Goal: Browse casually

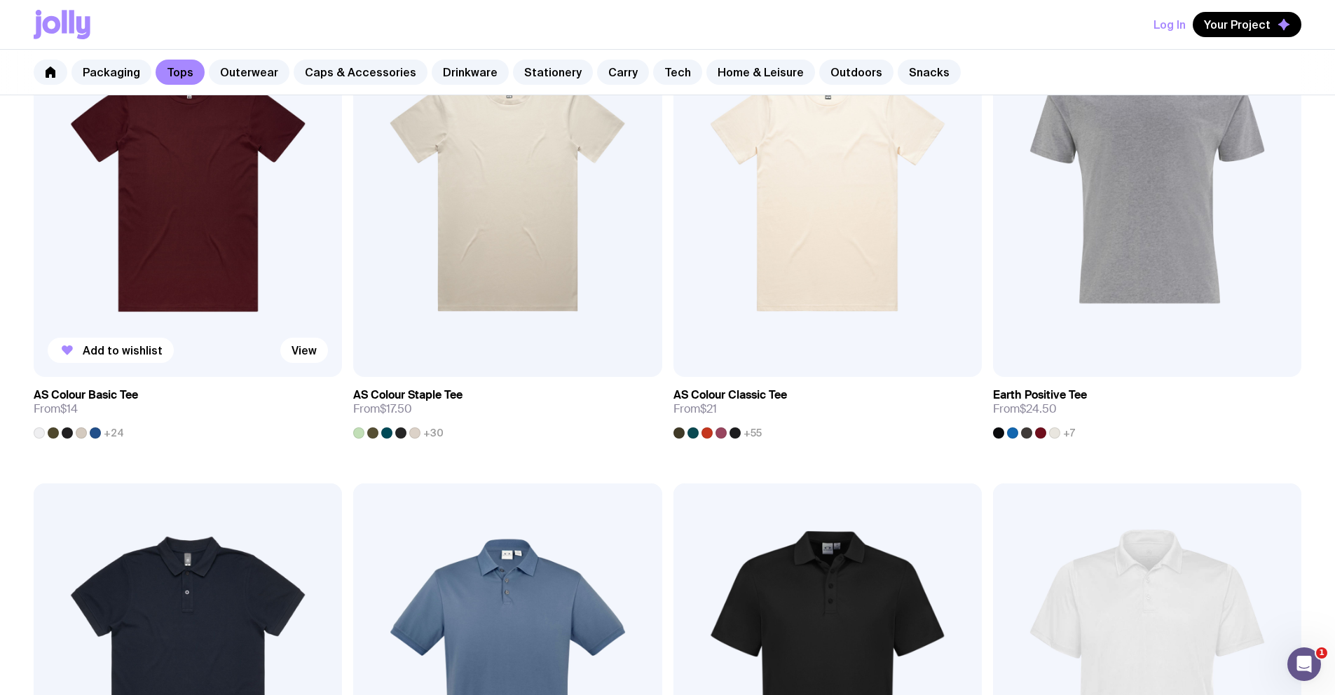
scroll to position [357, 0]
click at [536, 77] on link "Stationery" at bounding box center [553, 72] width 80 height 25
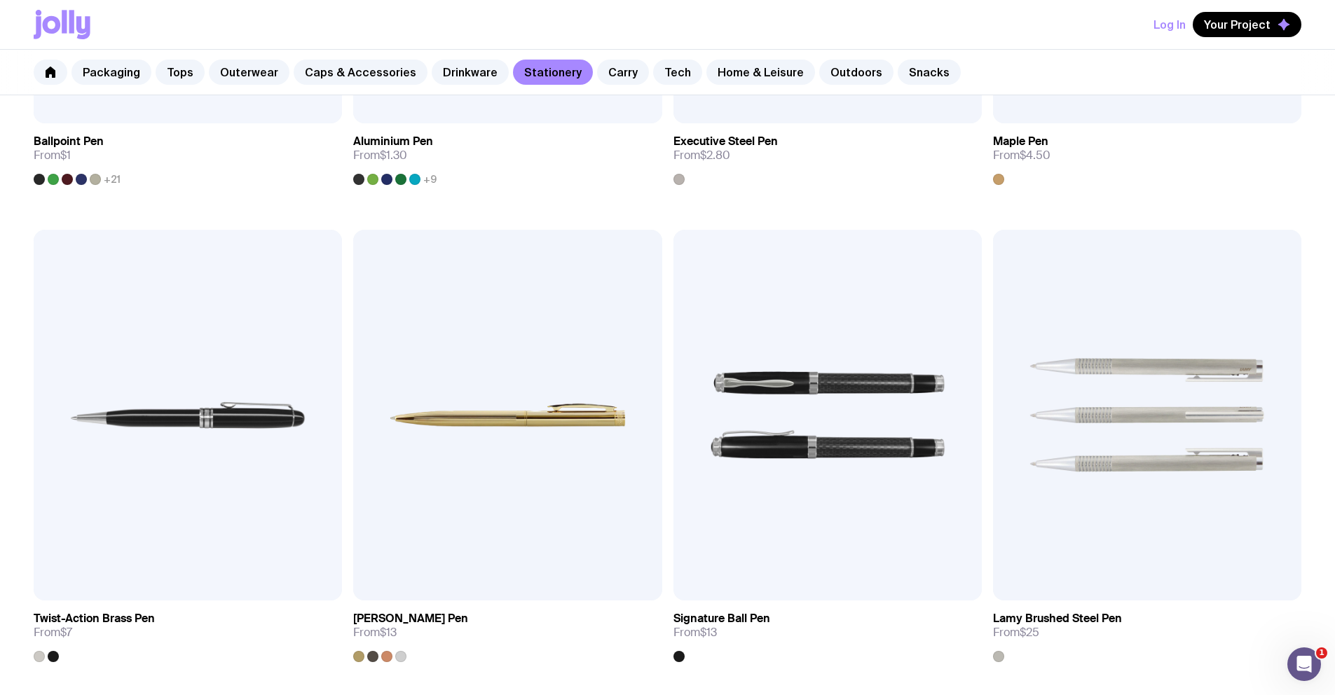
scroll to position [626, 0]
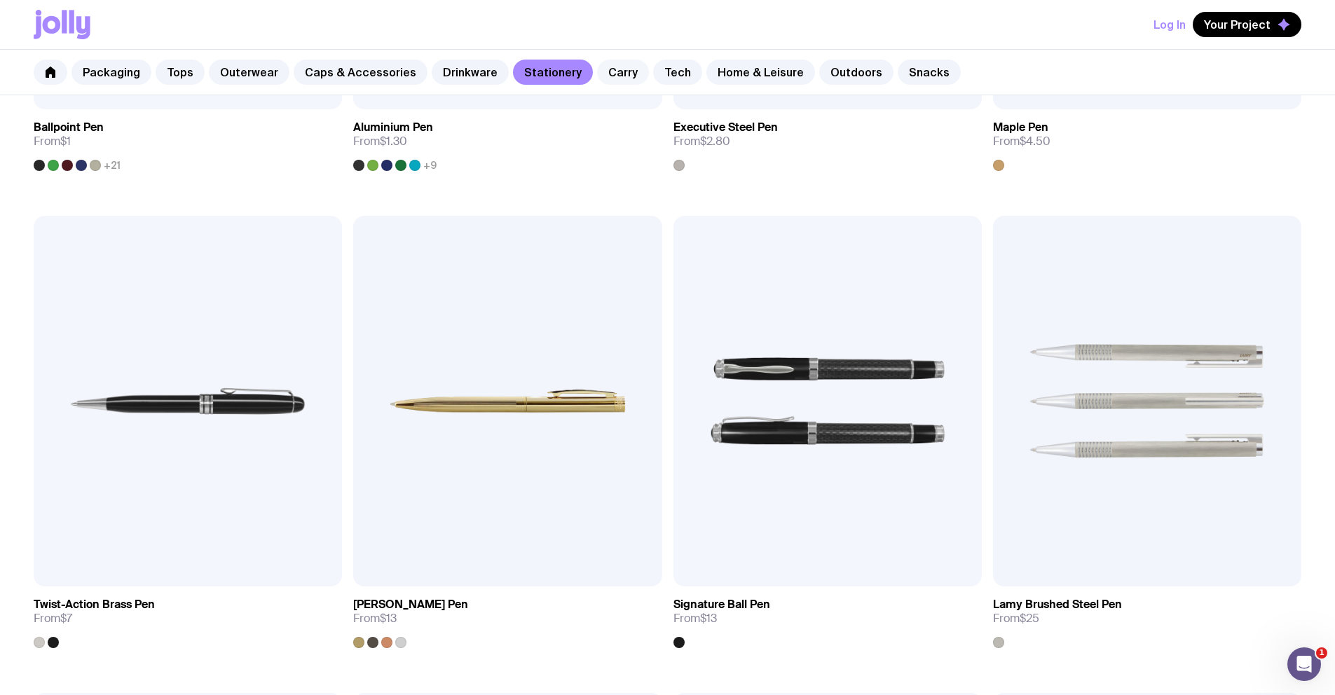
click at [602, 69] on link "Carry" at bounding box center [623, 72] width 52 height 25
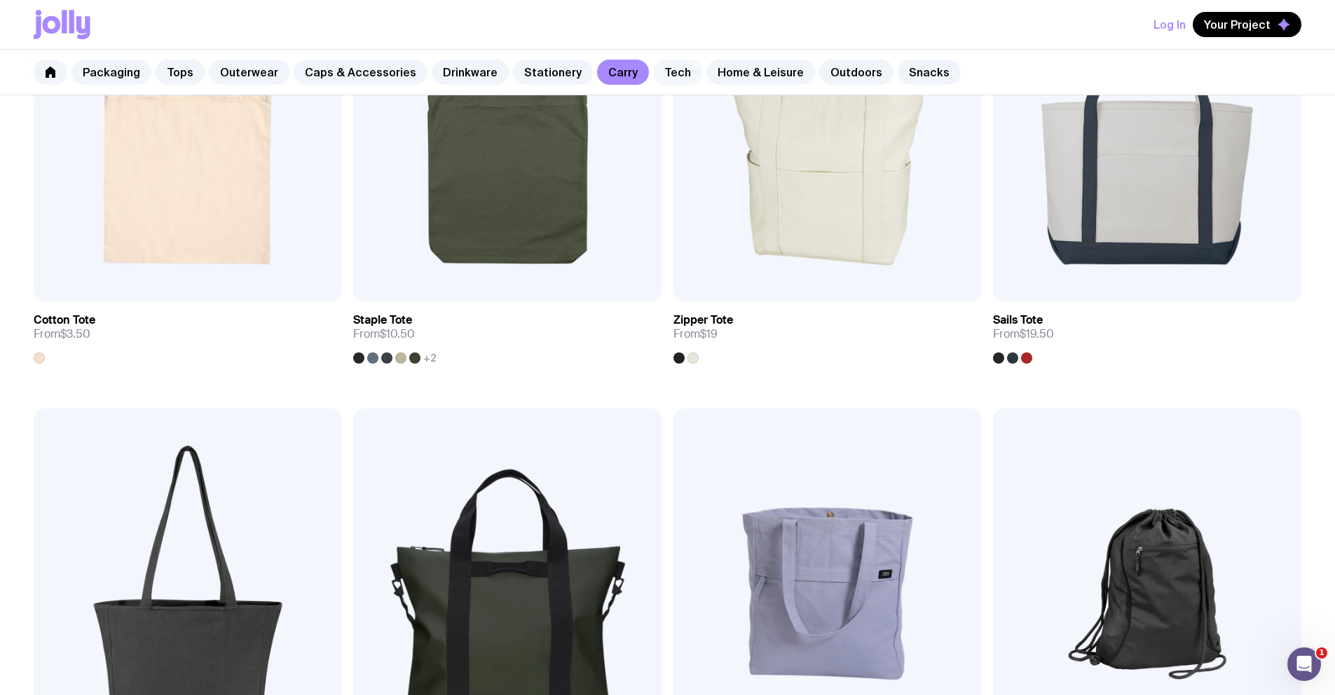
scroll to position [431, 0]
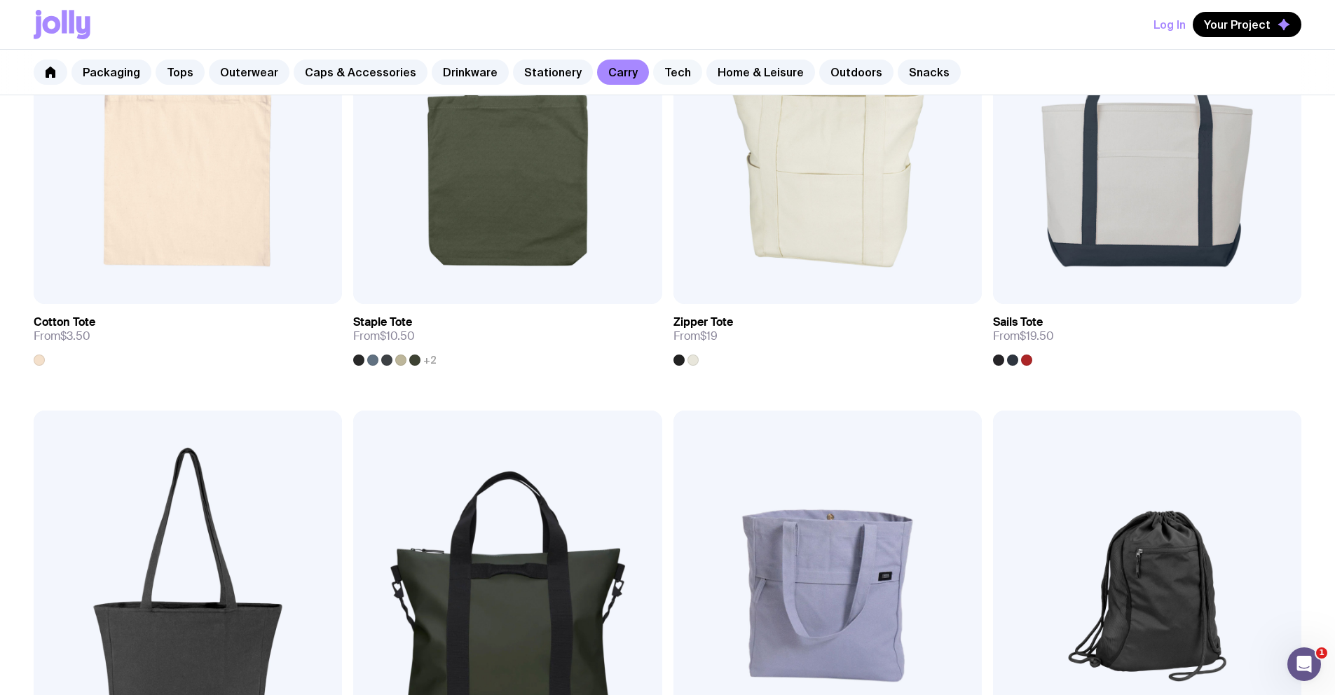
click at [667, 60] on link "Tech" at bounding box center [677, 72] width 49 height 25
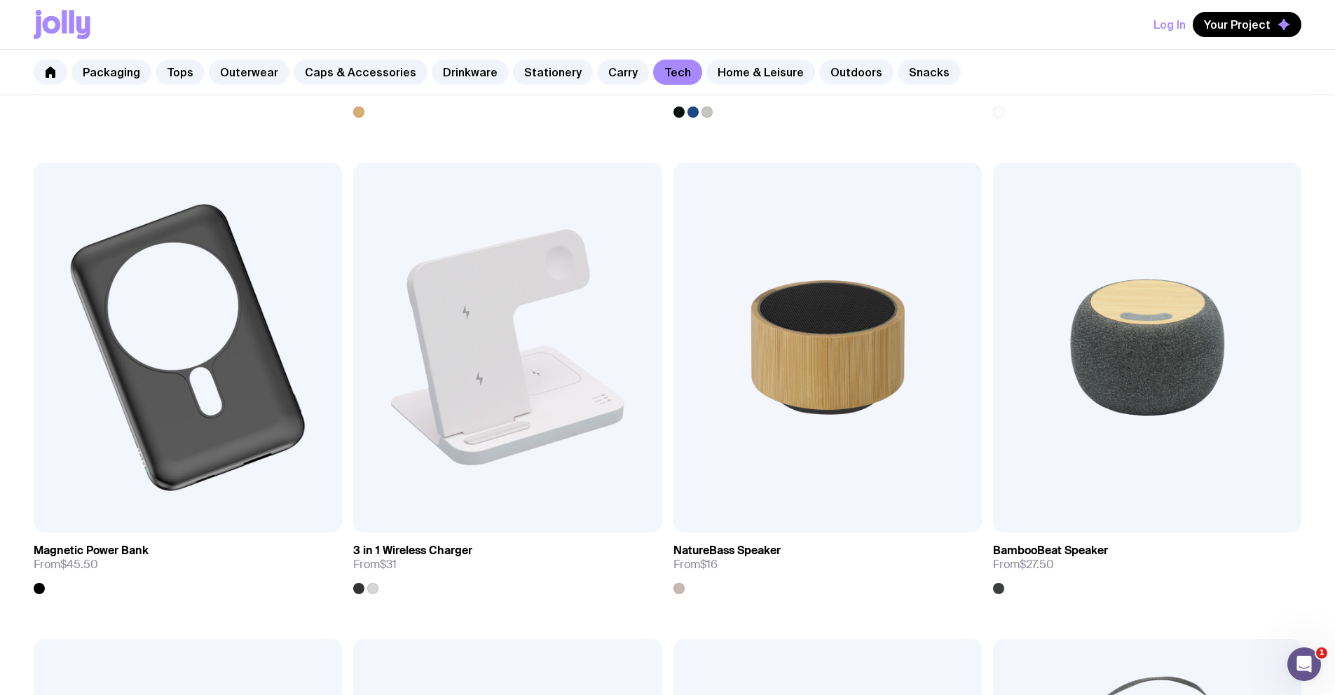
scroll to position [1174, 0]
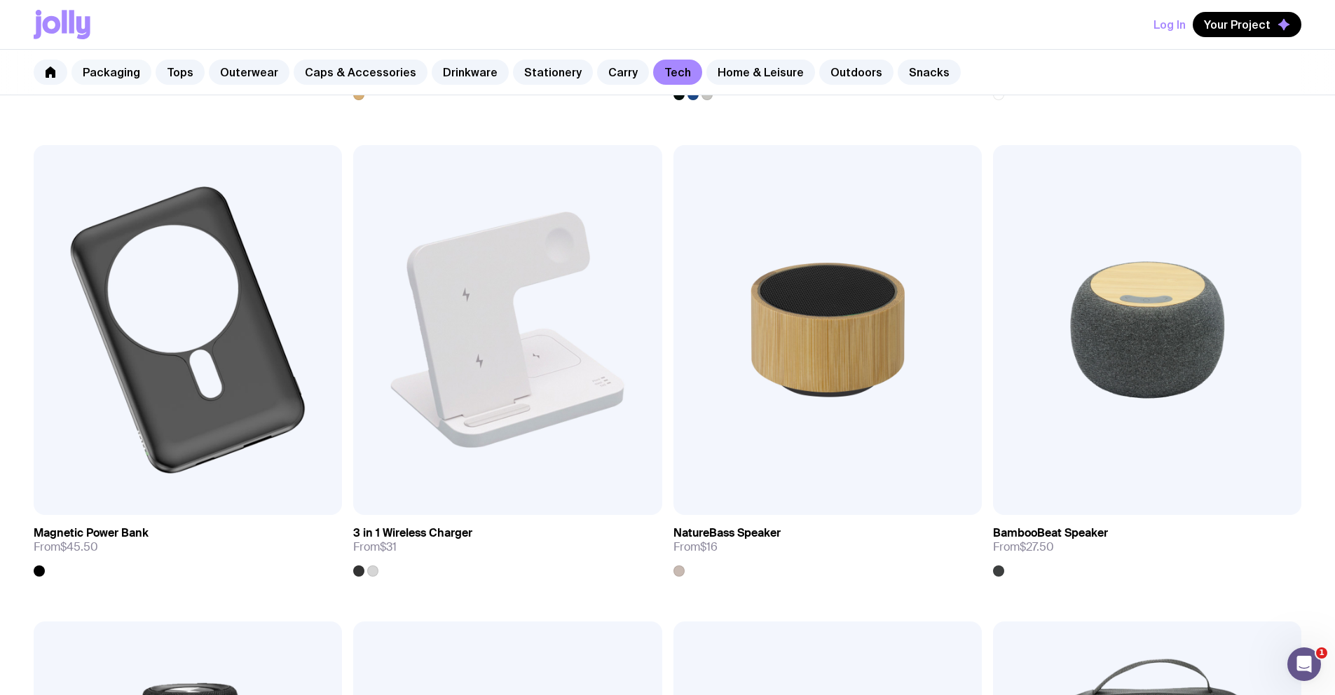
click at [121, 62] on link "Packaging" at bounding box center [111, 72] width 80 height 25
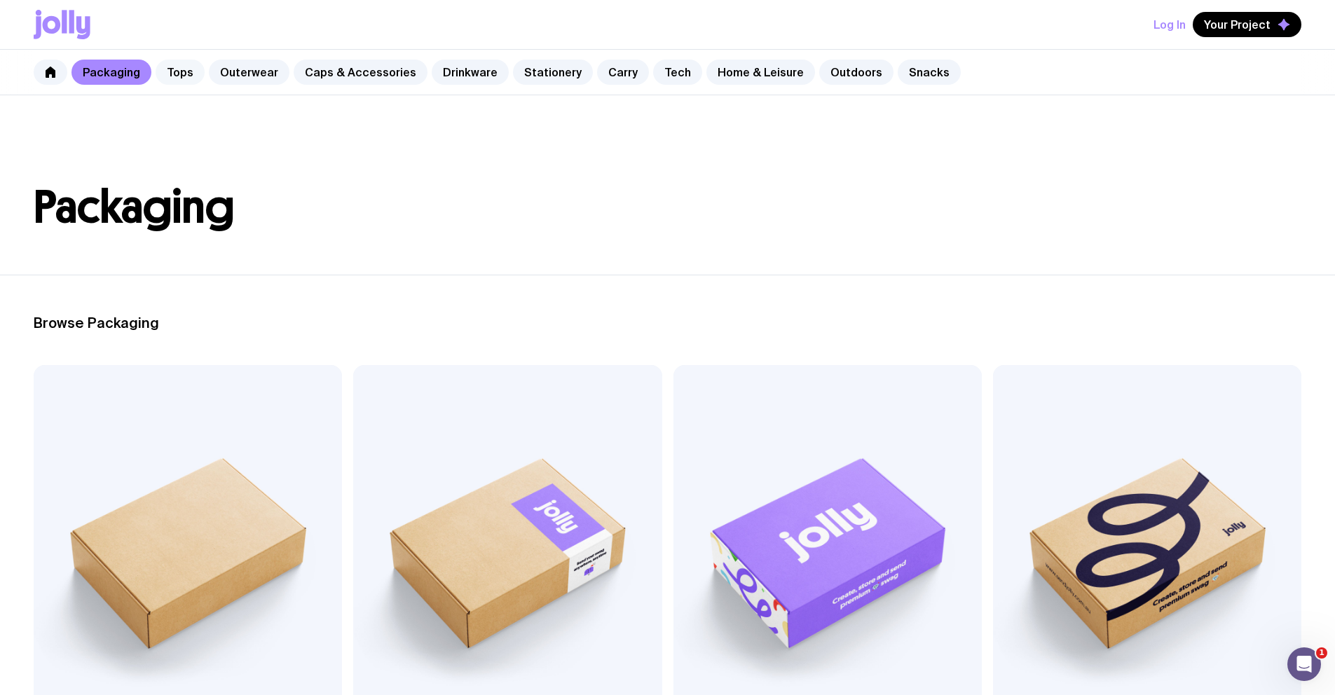
click at [172, 75] on link "Tops" at bounding box center [180, 72] width 49 height 25
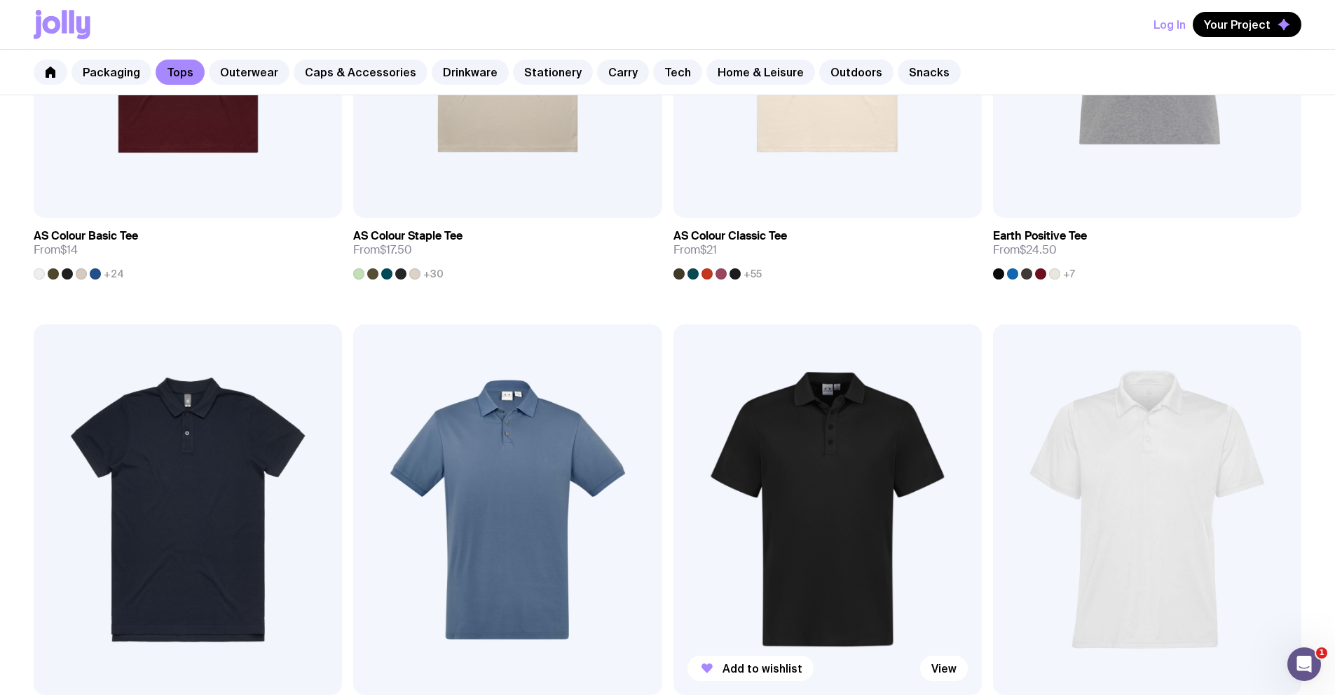
scroll to position [245, 0]
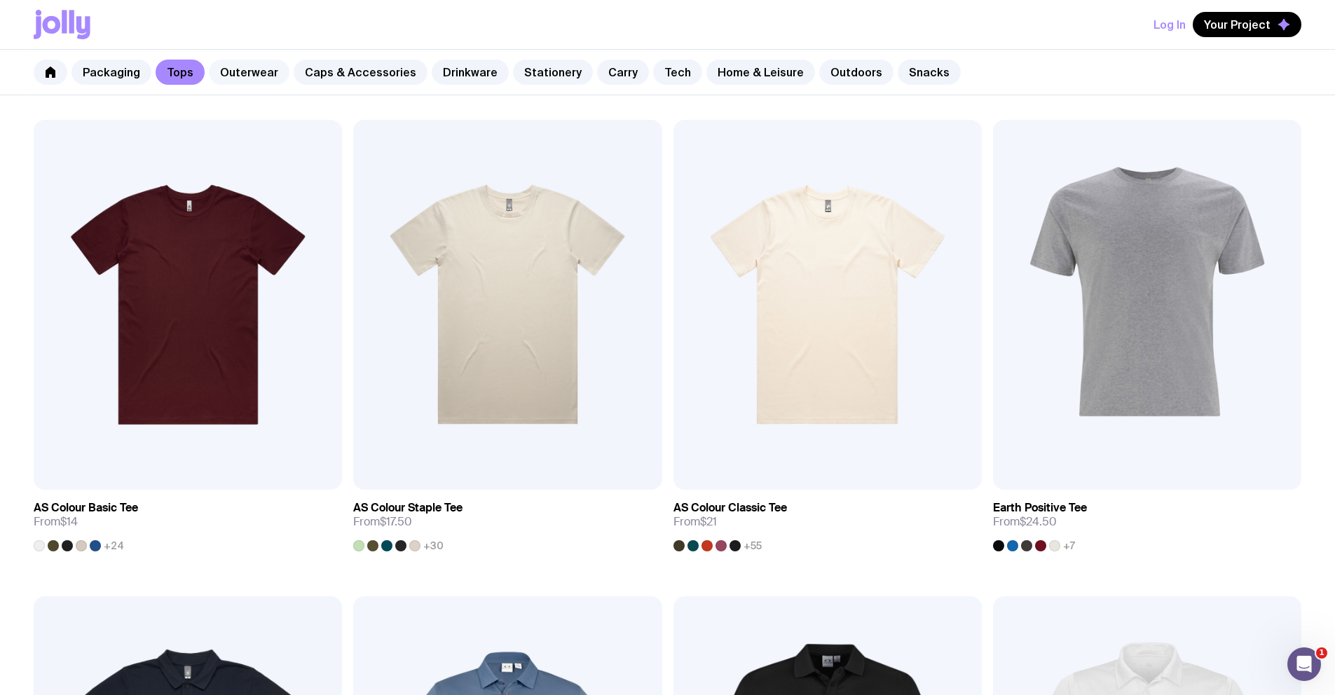
click at [213, 71] on link "Outerwear" at bounding box center [249, 72] width 81 height 25
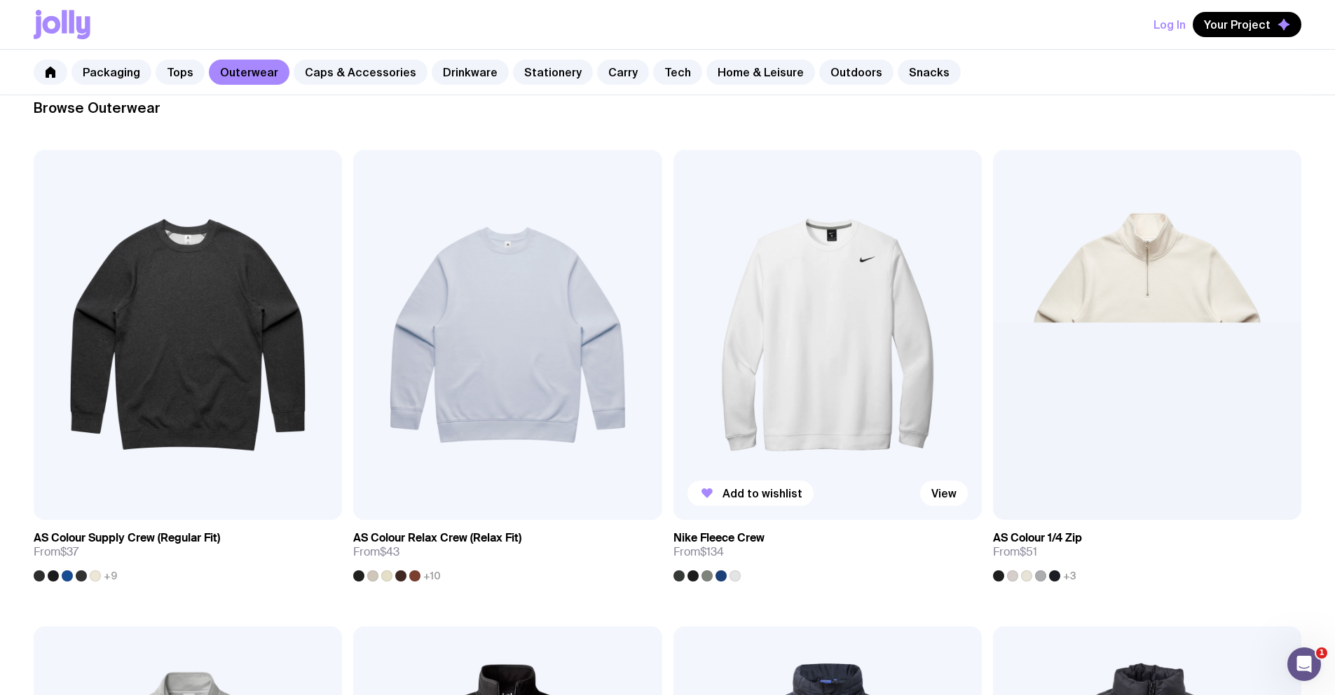
scroll to position [211, 0]
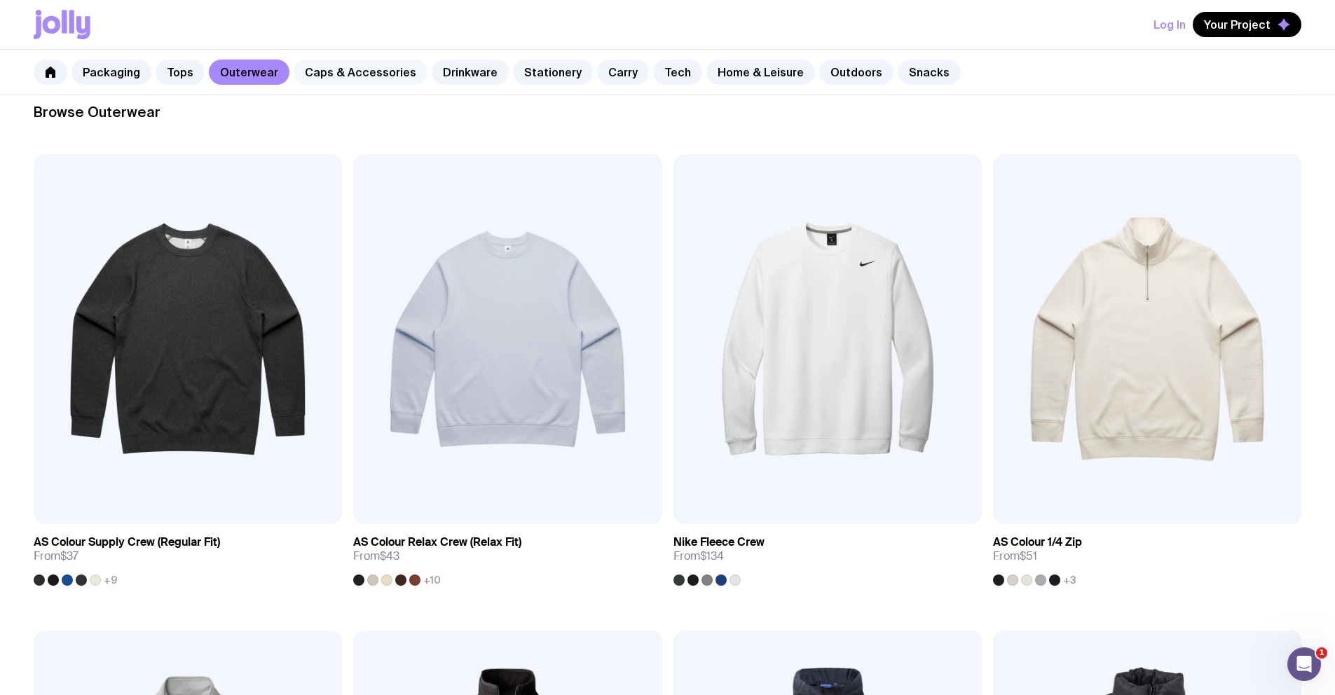
click at [343, 77] on link "Caps & Accessories" at bounding box center [361, 72] width 134 height 25
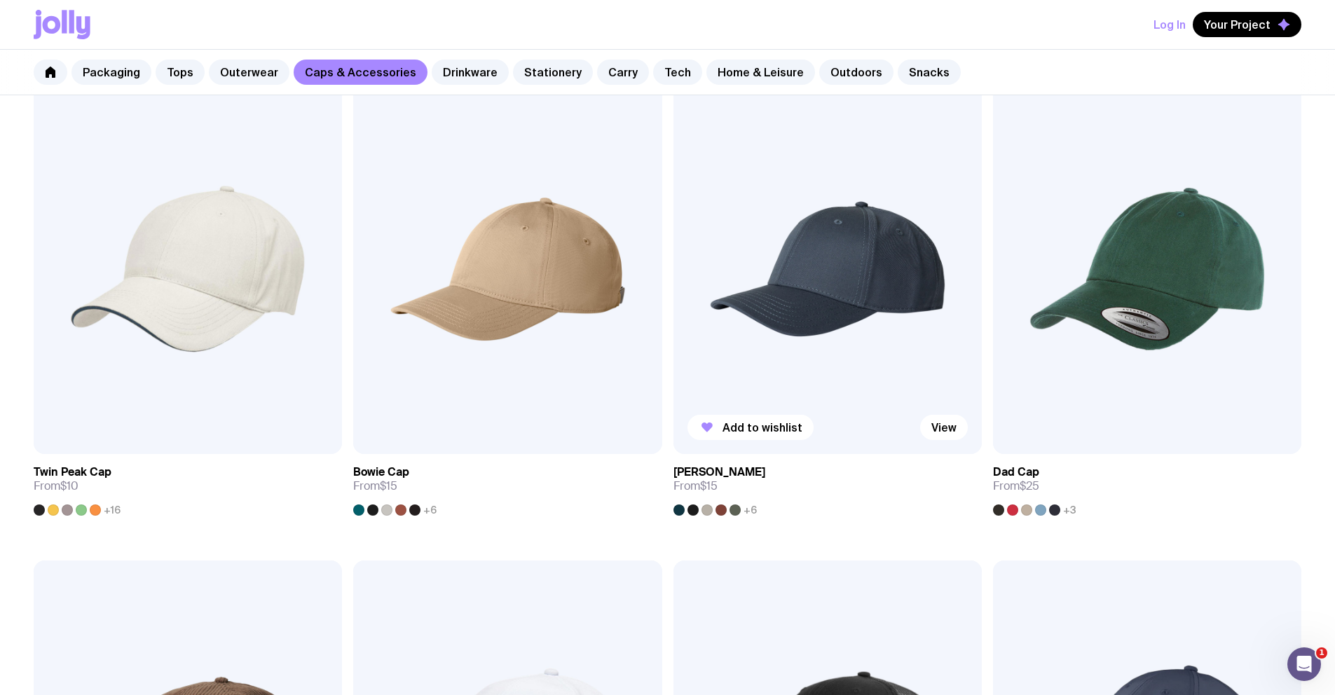
scroll to position [478, 0]
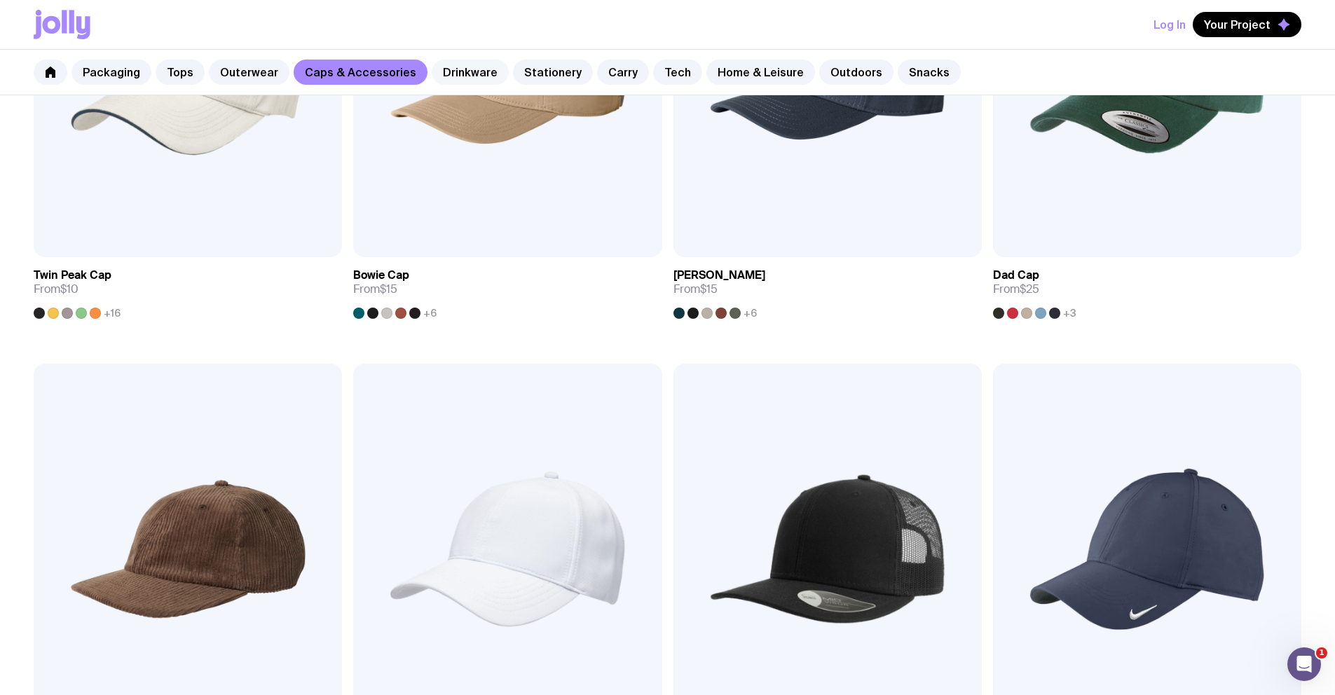
click at [461, 62] on link "Drinkware" at bounding box center [470, 72] width 77 height 25
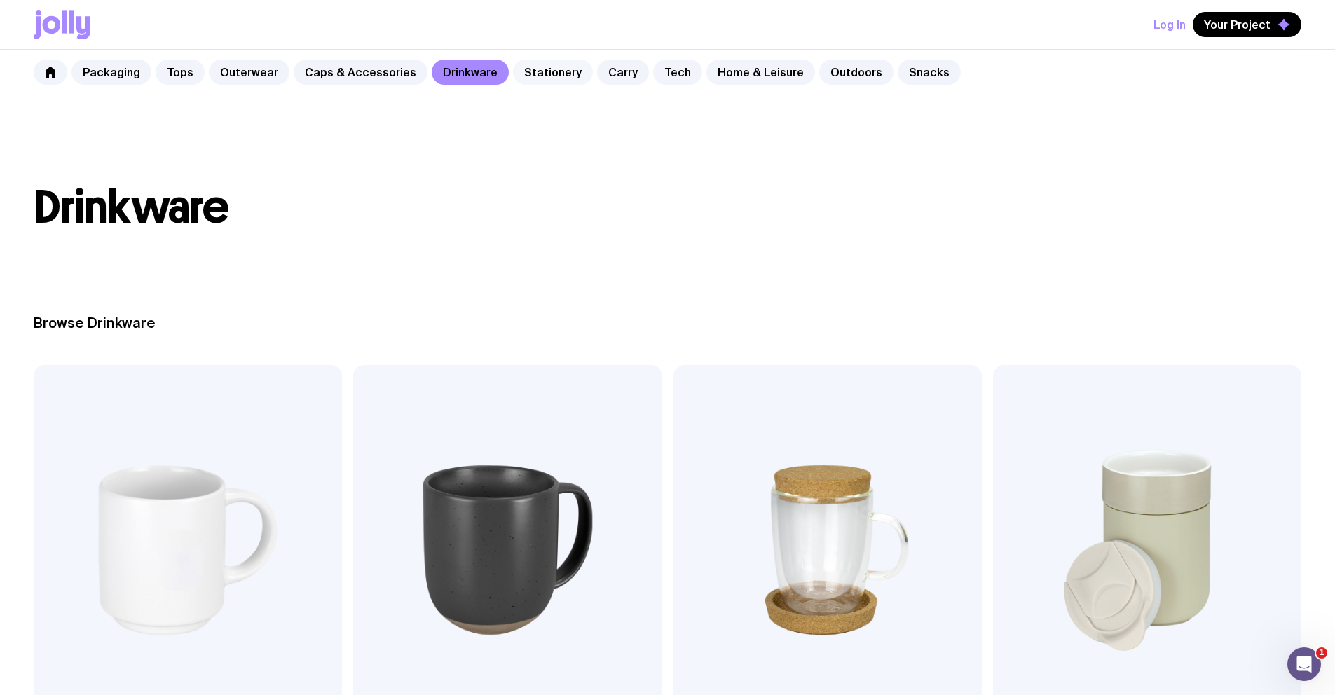
click at [534, 84] on link "Stationery" at bounding box center [553, 72] width 80 height 25
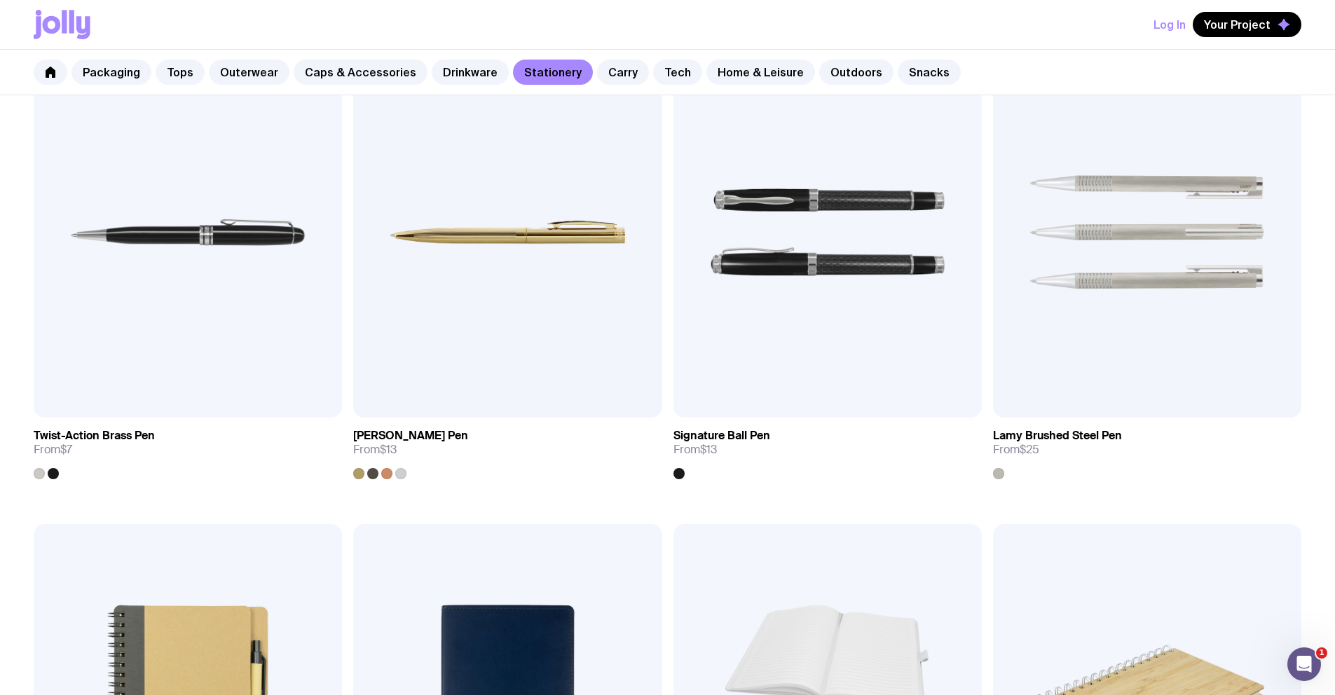
scroll to position [796, 0]
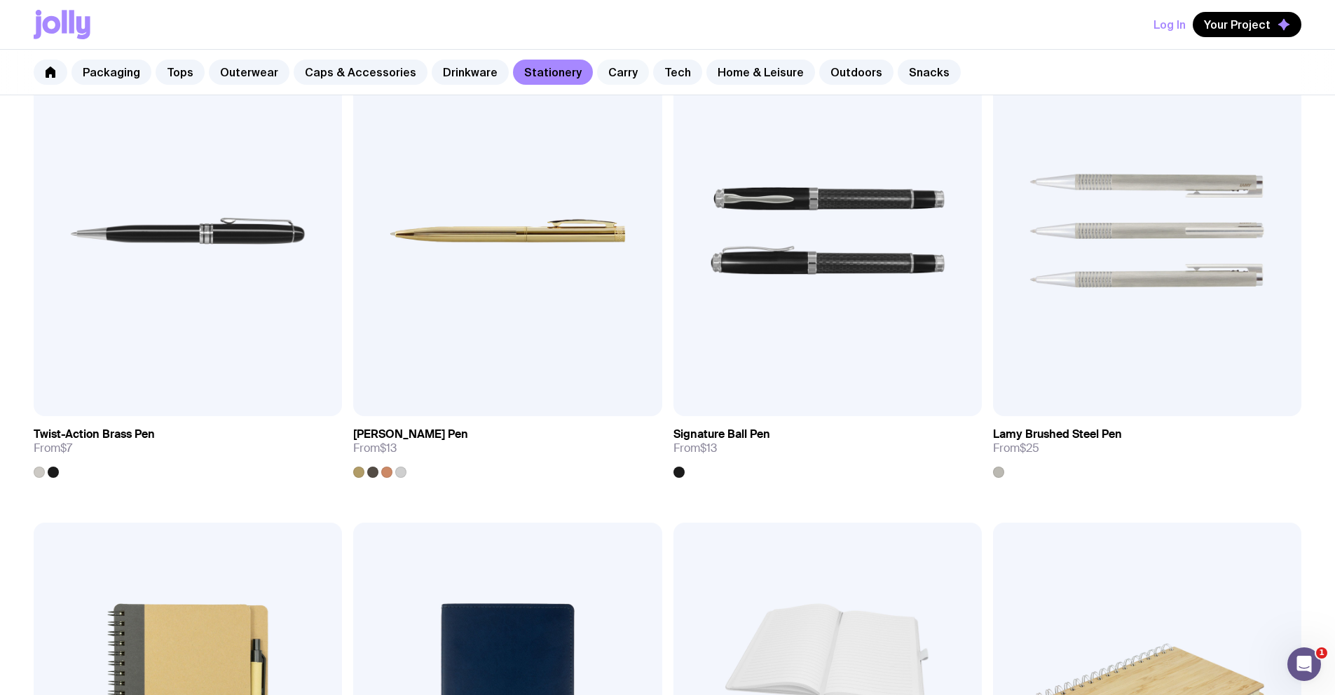
click at [597, 71] on link "Carry" at bounding box center [623, 72] width 52 height 25
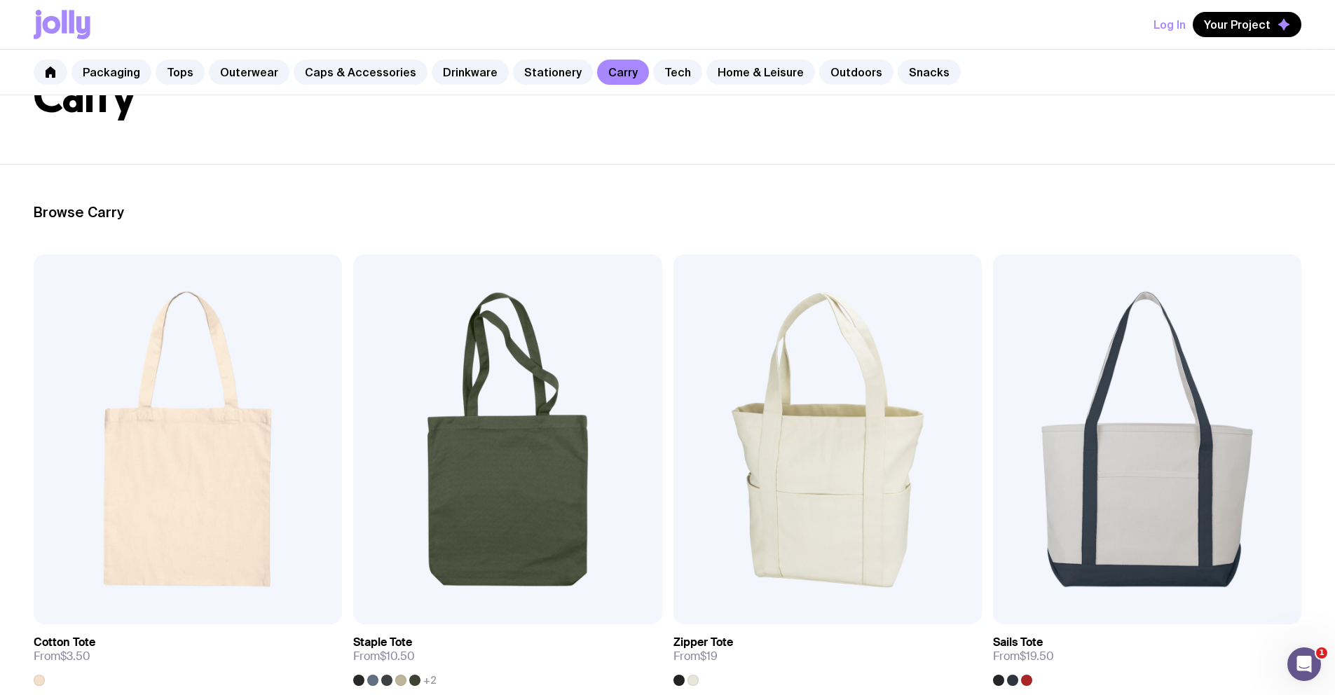
scroll to position [246, 0]
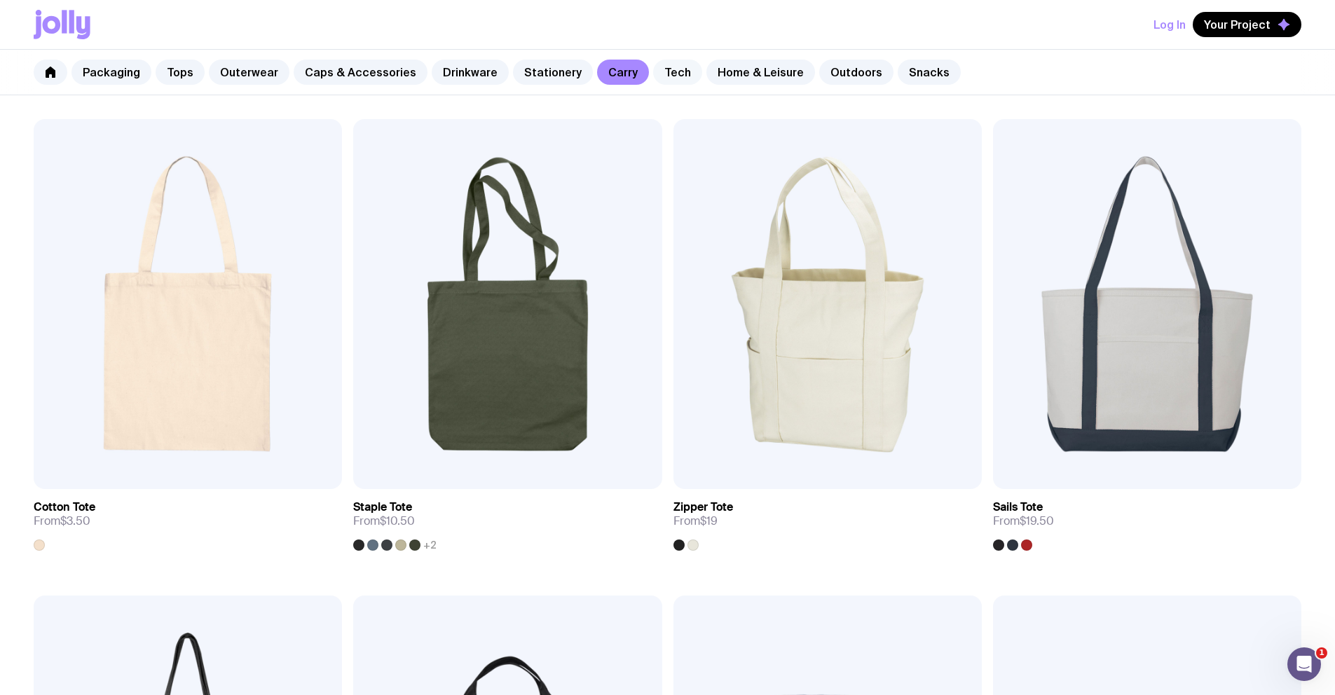
click at [666, 72] on link "Tech" at bounding box center [677, 72] width 49 height 25
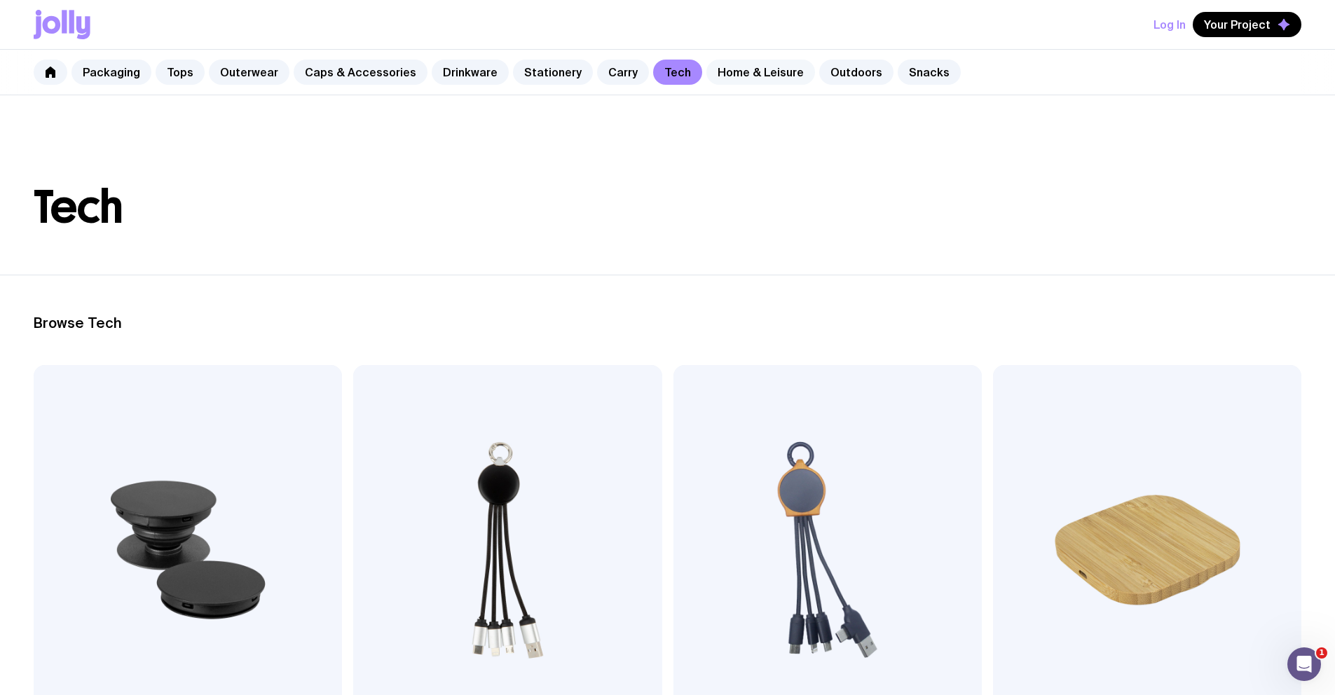
click at [714, 67] on link "Home & Leisure" at bounding box center [761, 72] width 109 height 25
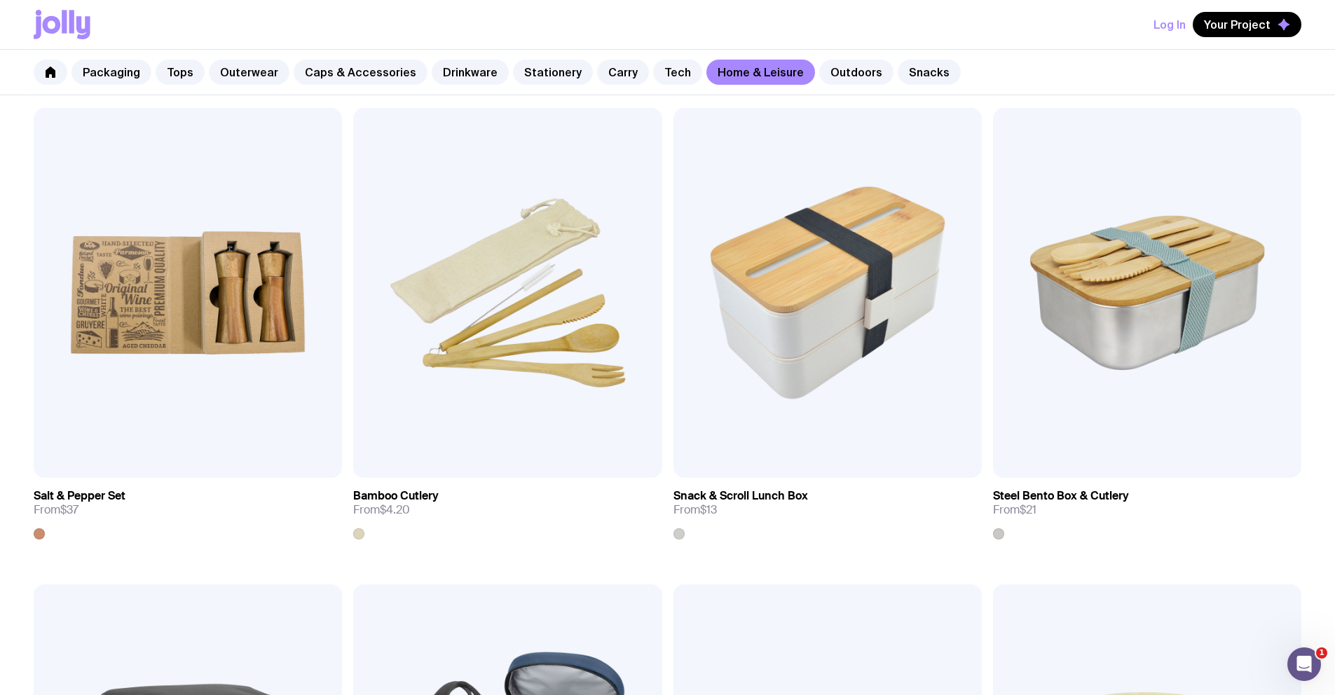
scroll to position [1915, 0]
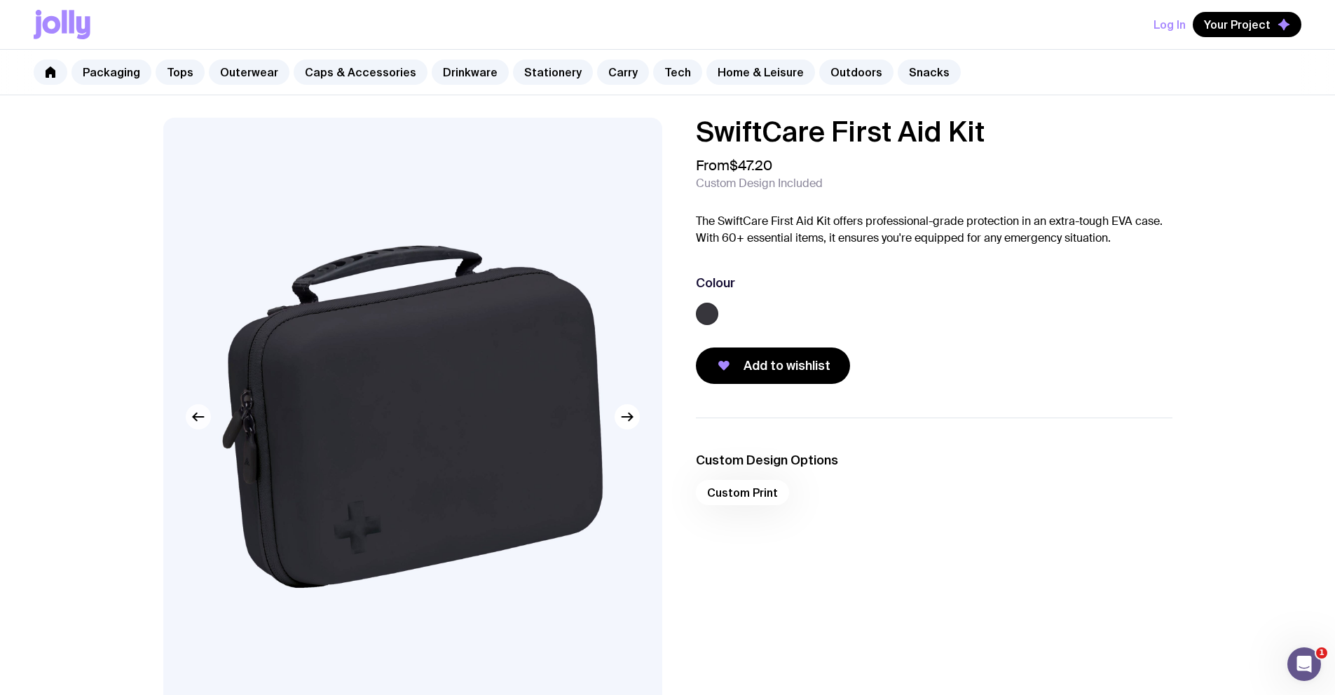
click at [194, 423] on icon "button" at bounding box center [198, 417] width 17 height 17
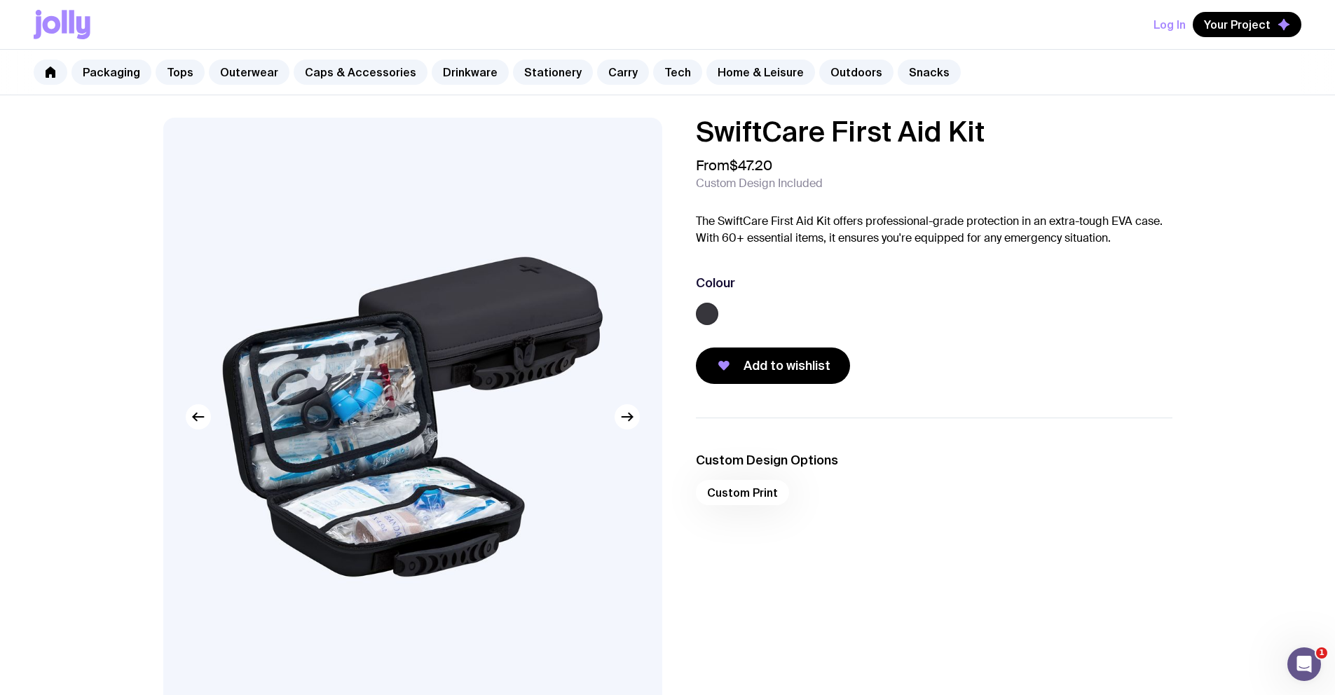
scroll to position [817, 0]
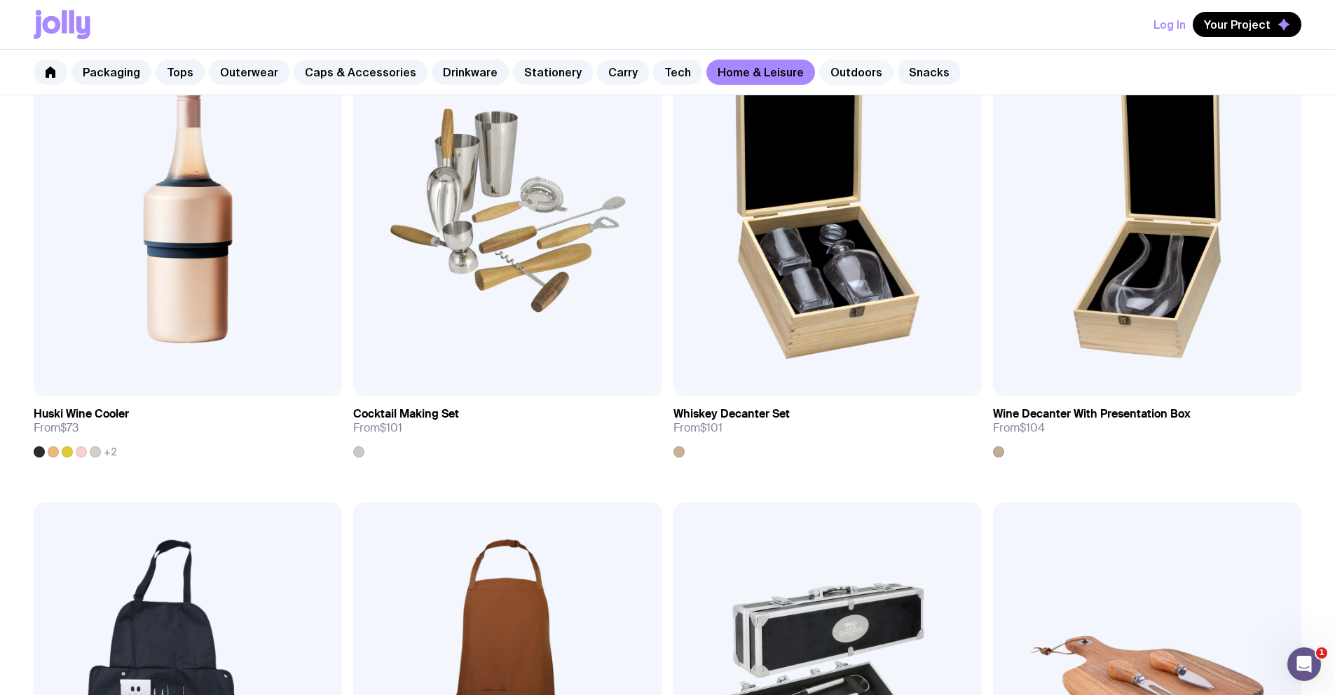
click at [819, 69] on link "Outdoors" at bounding box center [856, 72] width 74 height 25
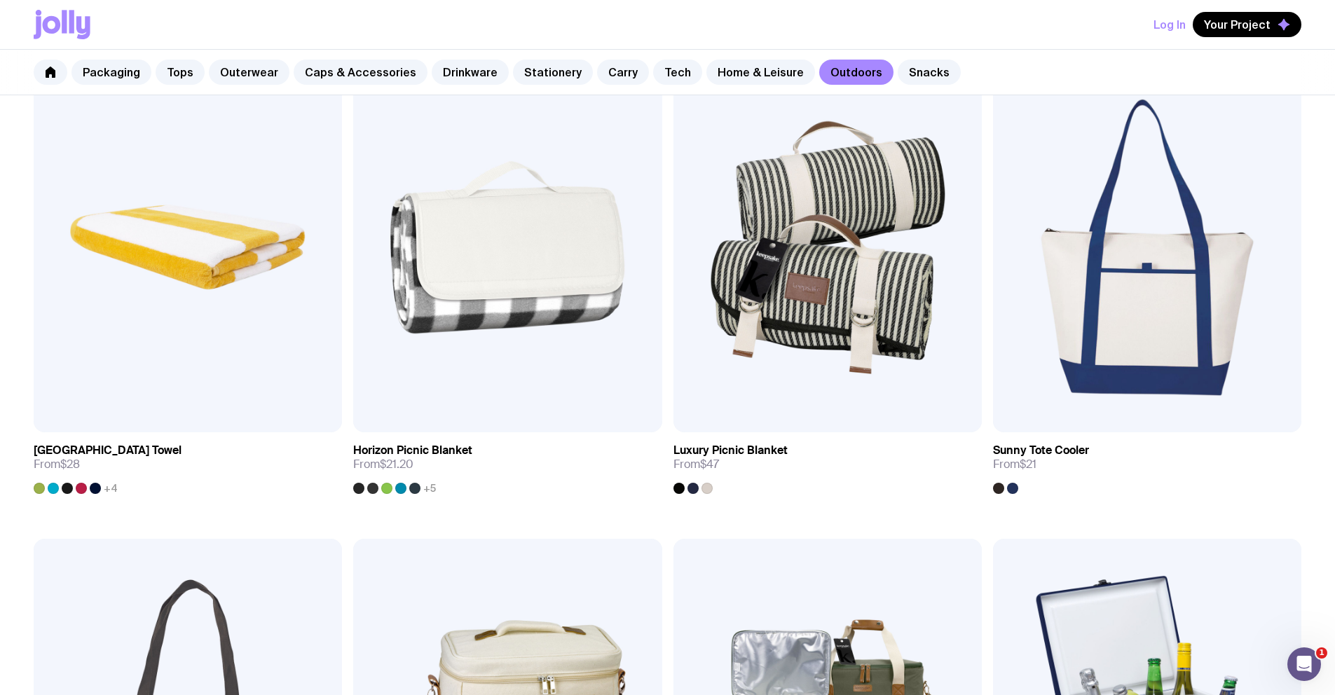
scroll to position [1259, 0]
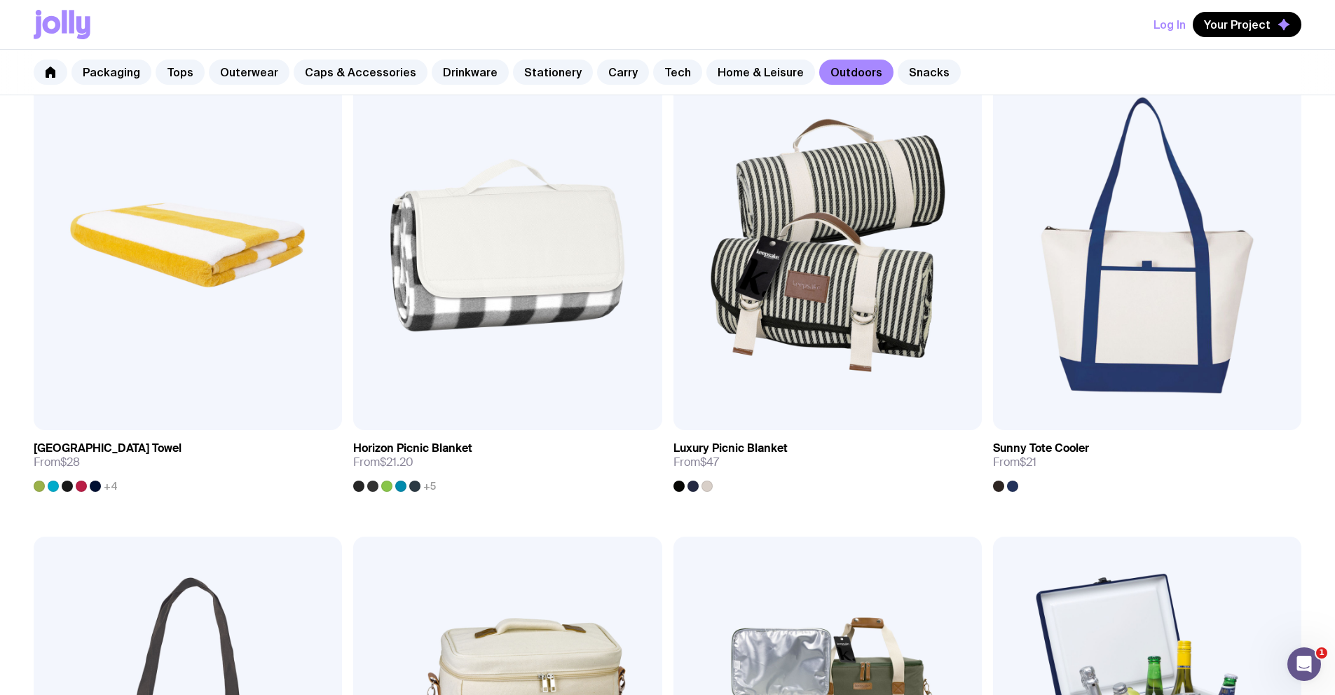
click at [872, 56] on div "Packaging Tops Outerwear Caps & Accessories Drinkware Stationery Carry Tech Hom…" at bounding box center [667, 73] width 1335 height 46
click at [898, 65] on link "Snacks" at bounding box center [929, 72] width 63 height 25
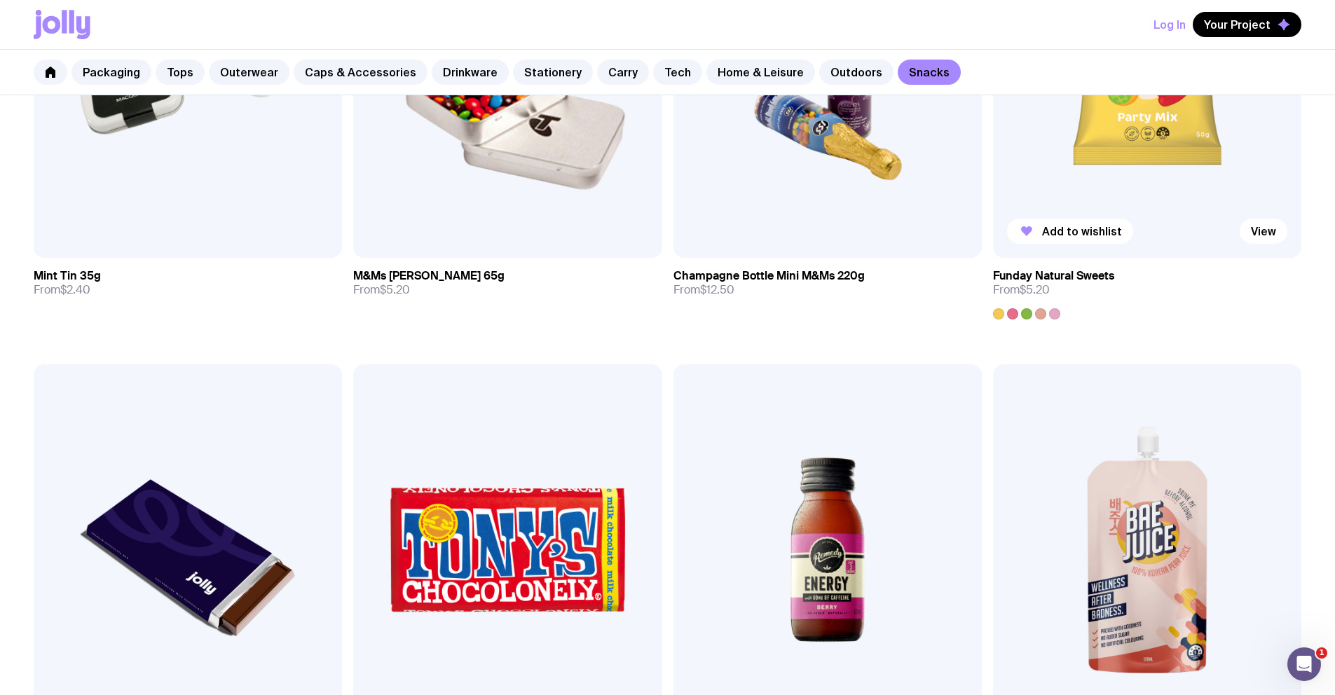
scroll to position [132, 0]
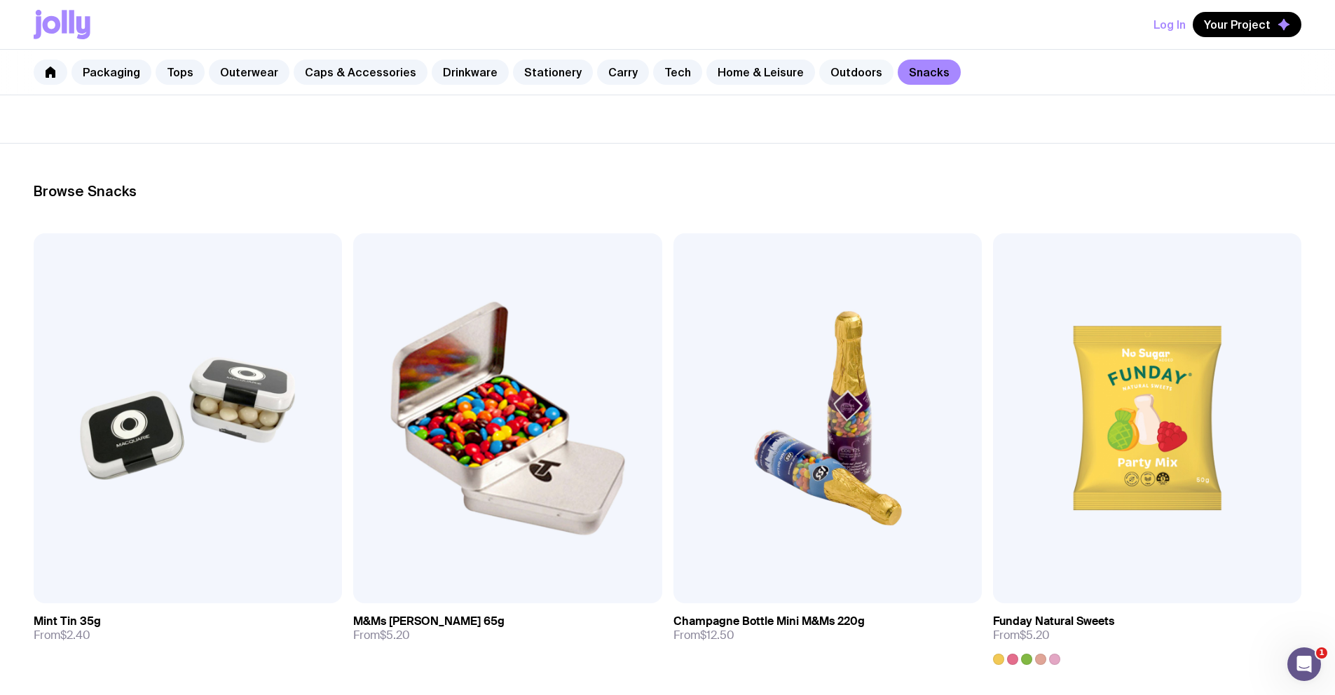
click at [819, 74] on link "Outdoors" at bounding box center [856, 72] width 74 height 25
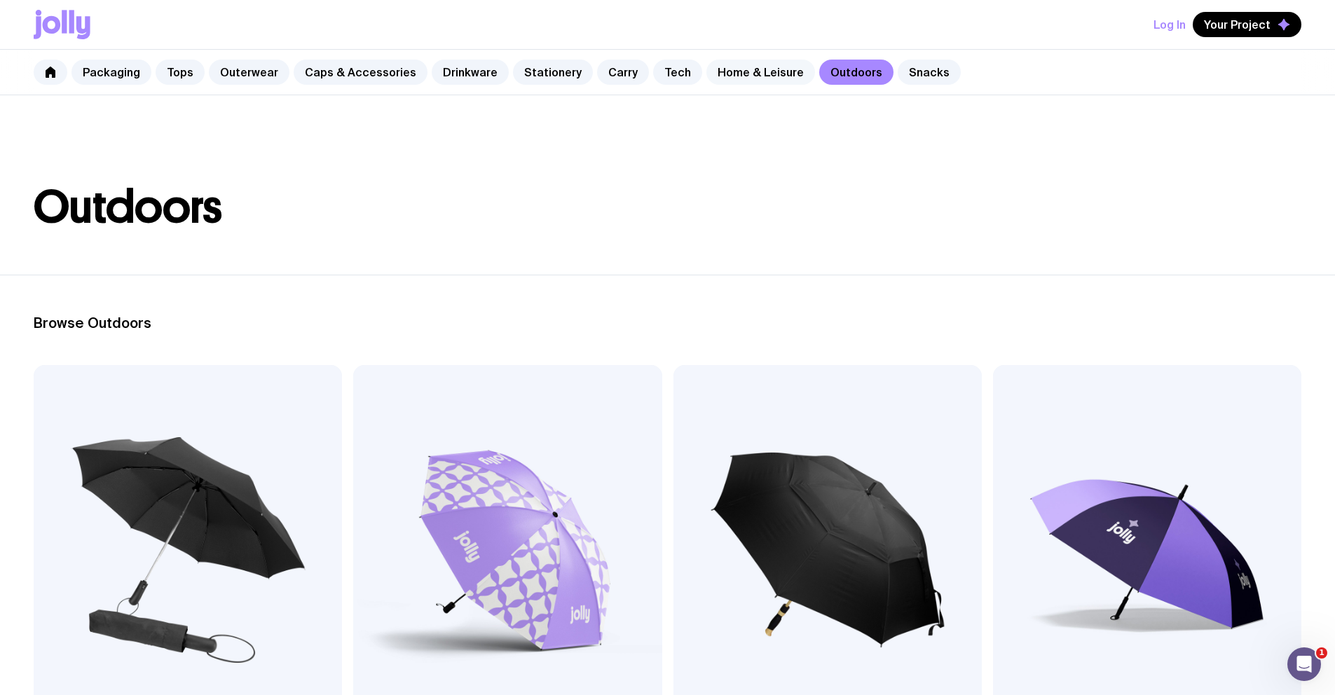
click at [763, 76] on link "Home & Leisure" at bounding box center [761, 72] width 109 height 25
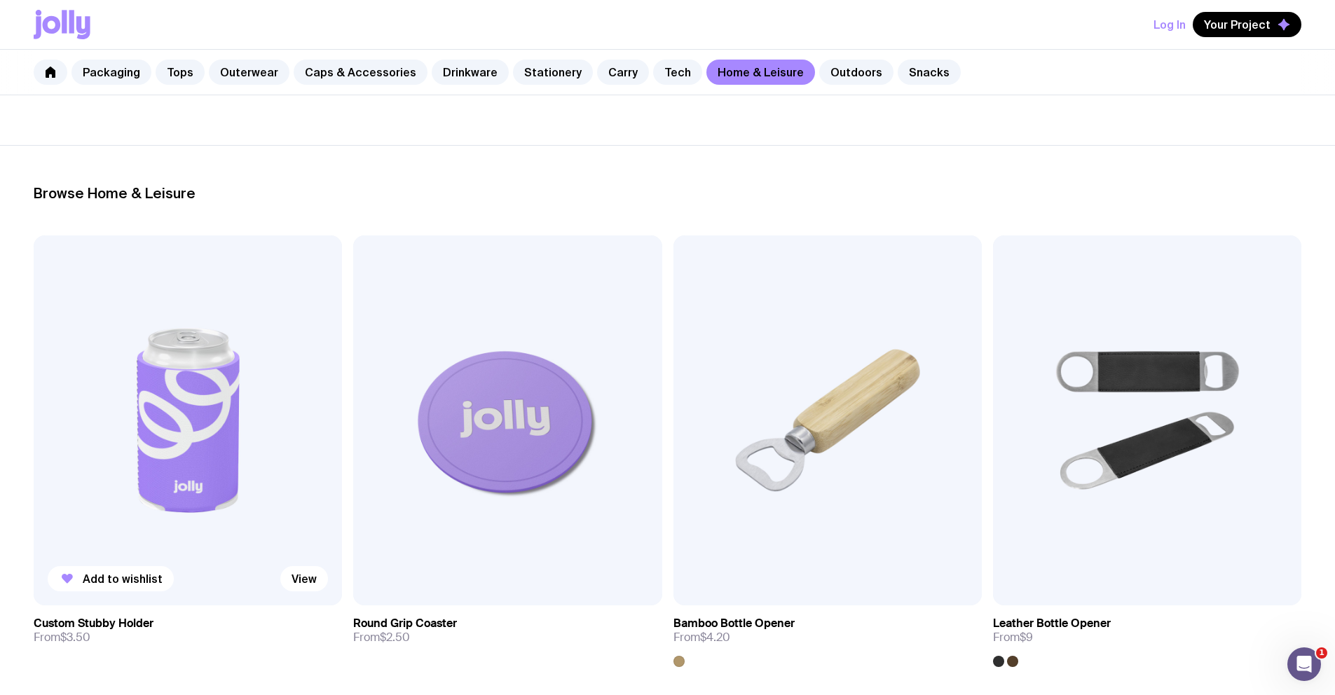
scroll to position [129, 0]
click at [653, 67] on link "Tech" at bounding box center [677, 72] width 49 height 25
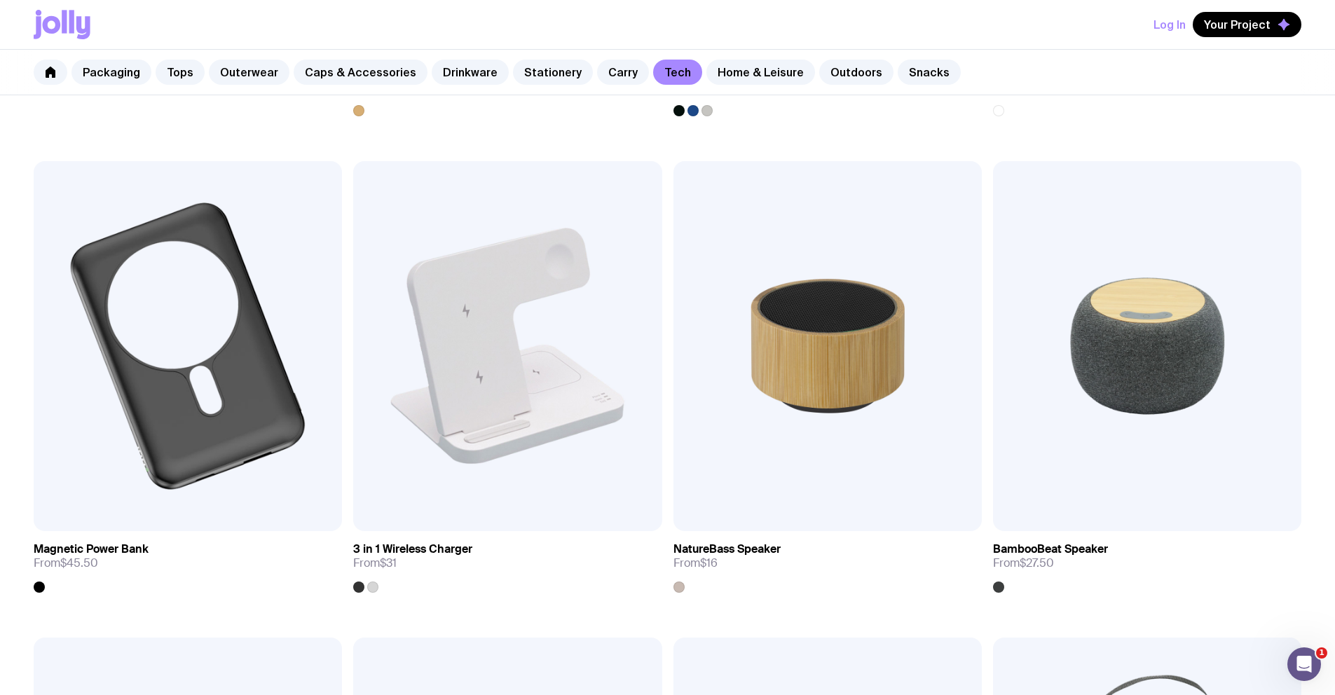
scroll to position [1608, 0]
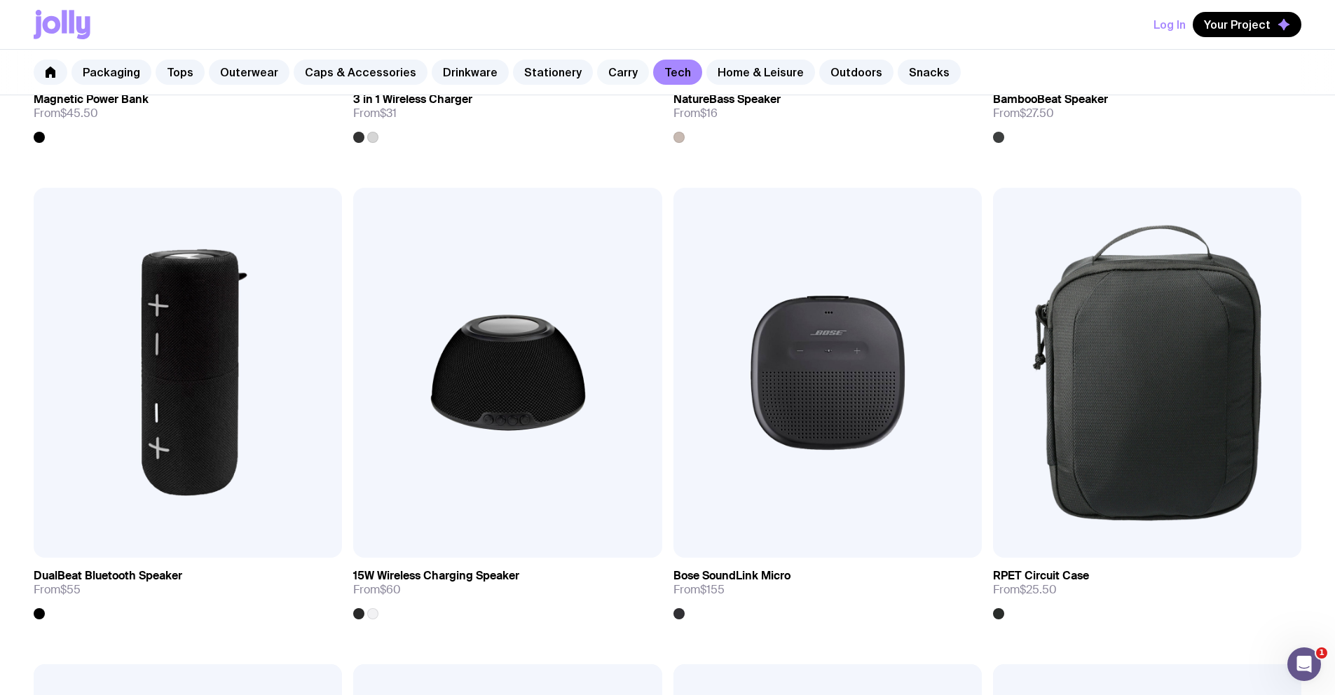
click at [601, 67] on link "Carry" at bounding box center [623, 72] width 52 height 25
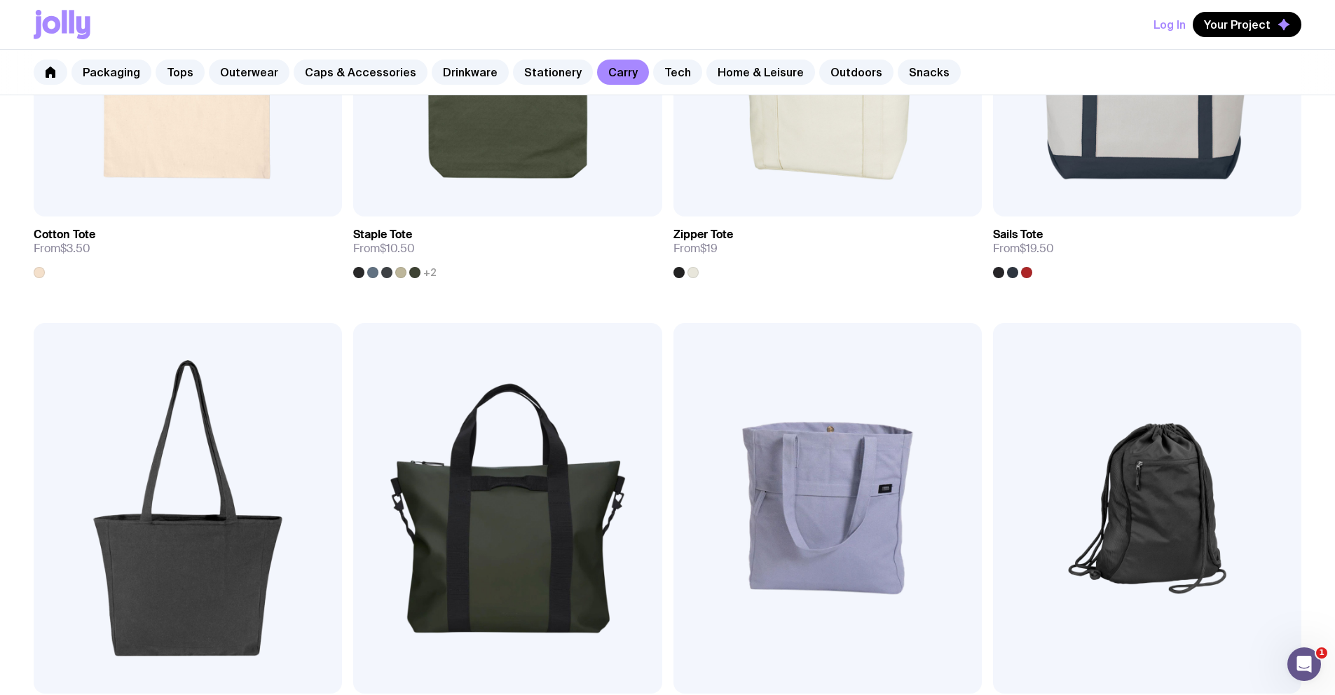
scroll to position [519, 0]
click at [542, 73] on link "Stationery" at bounding box center [553, 72] width 80 height 25
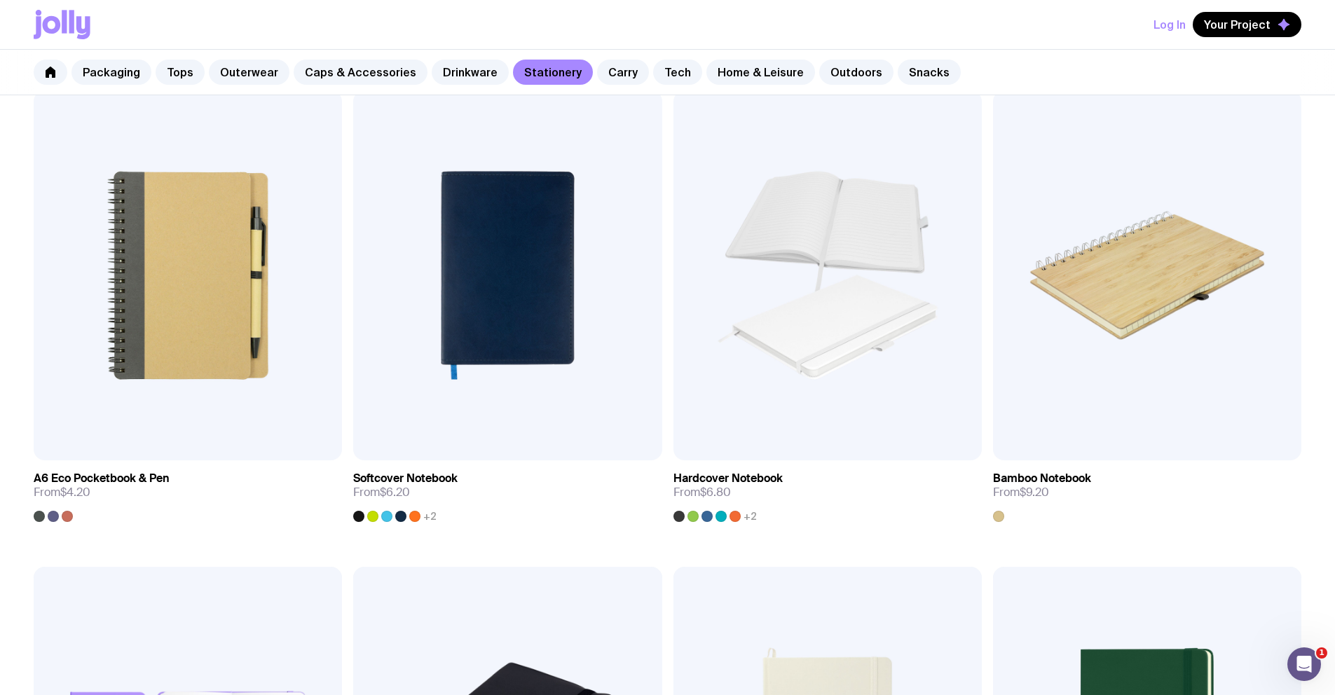
scroll to position [1232, 0]
